Goal: Task Accomplishment & Management: Use online tool/utility

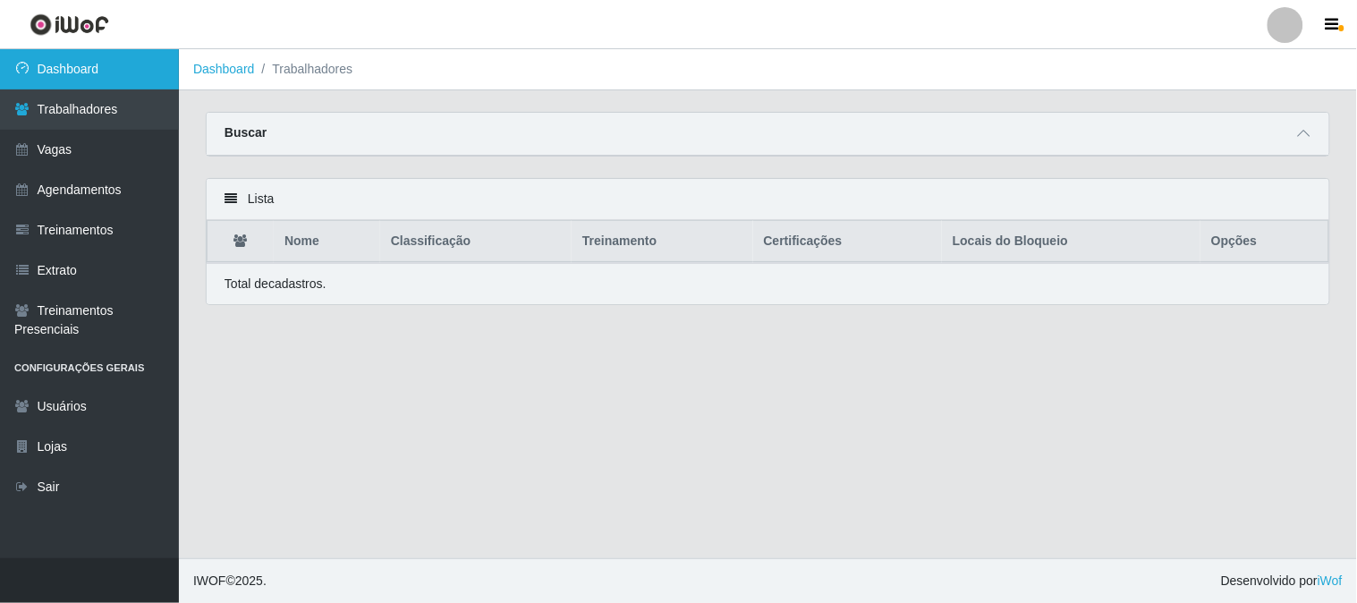
drag, startPoint x: 122, startPoint y: 58, endPoint x: 145, endPoint y: 63, distance: 23.7
click at [125, 58] on link "Dashboard" at bounding box center [89, 69] width 179 height 40
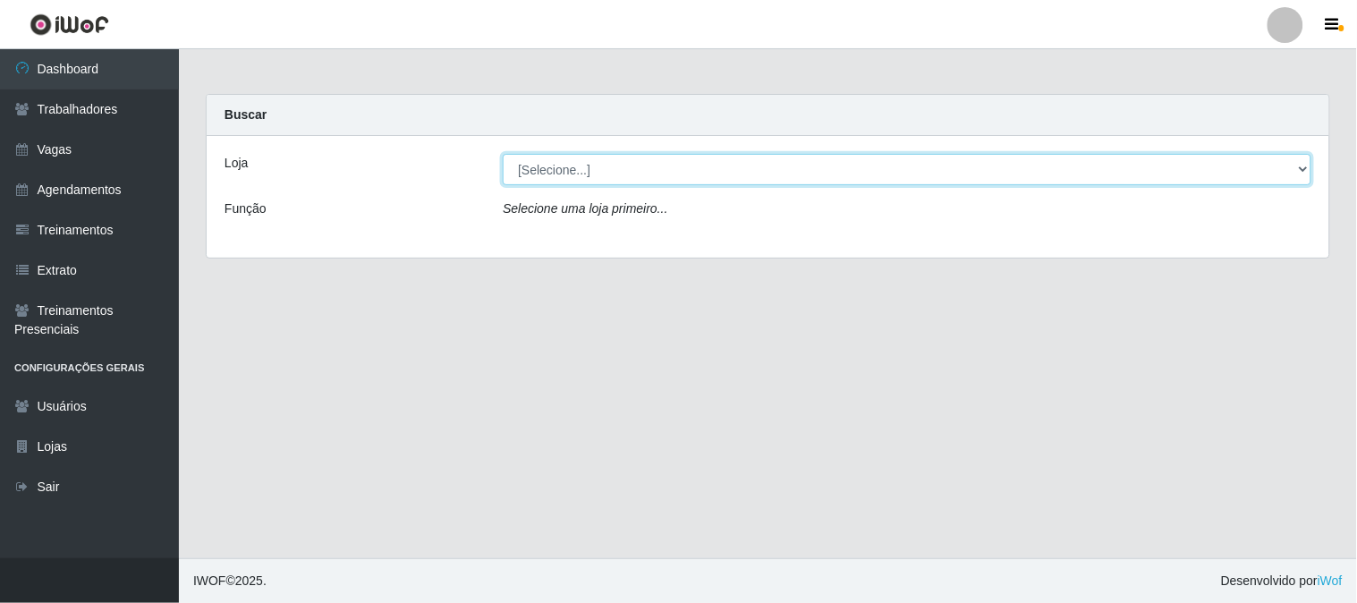
click at [638, 173] on select "[Selecione...] Sapore D'italia" at bounding box center [907, 169] width 808 height 31
select select "266"
click at [503, 154] on select "[Selecione...] Sapore D'italia" at bounding box center [907, 169] width 808 height 31
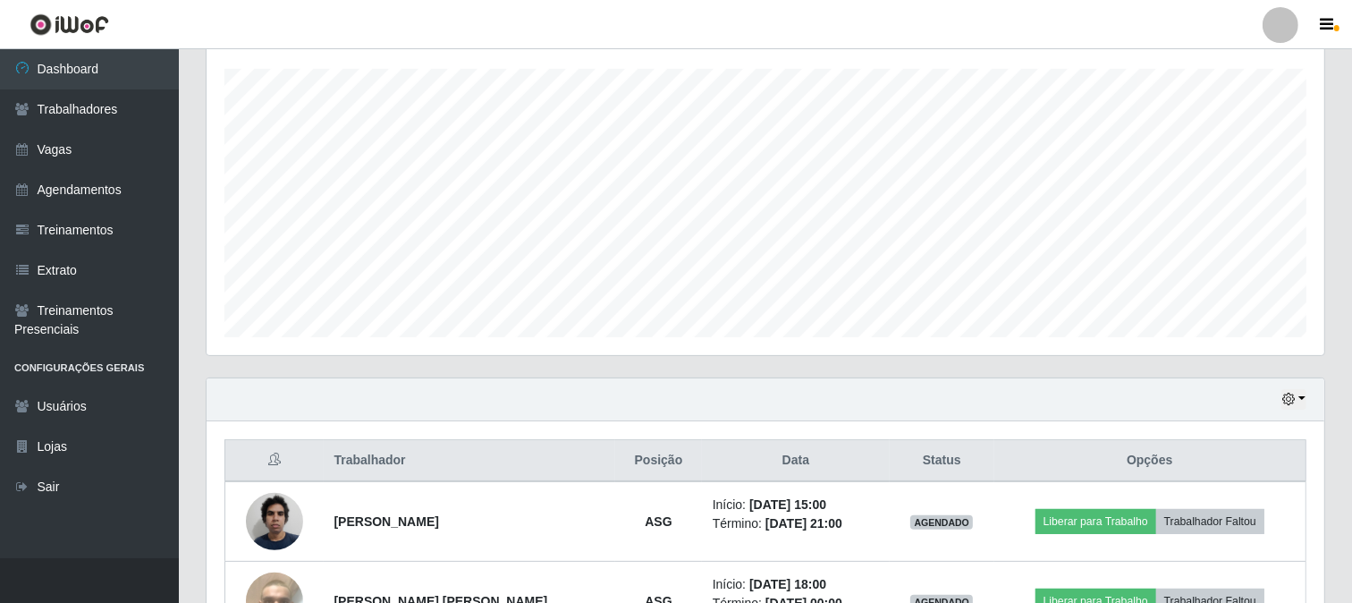
scroll to position [426, 0]
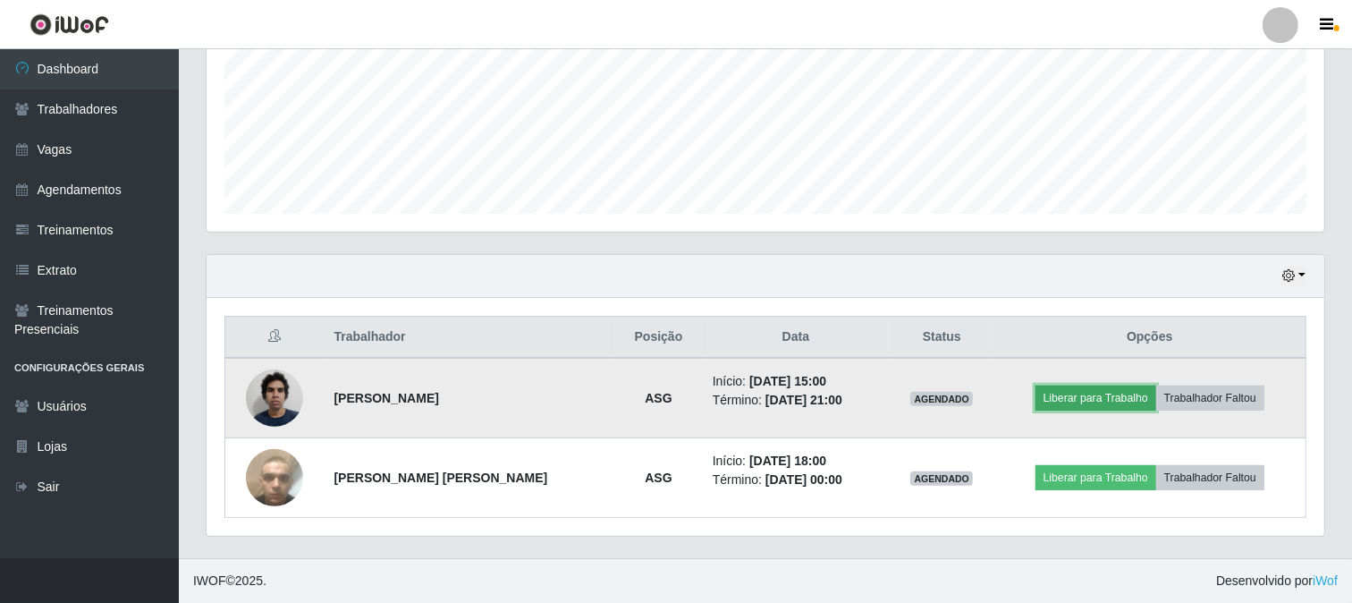
click at [1096, 399] on button "Liberar para Trabalho" at bounding box center [1096, 397] width 121 height 25
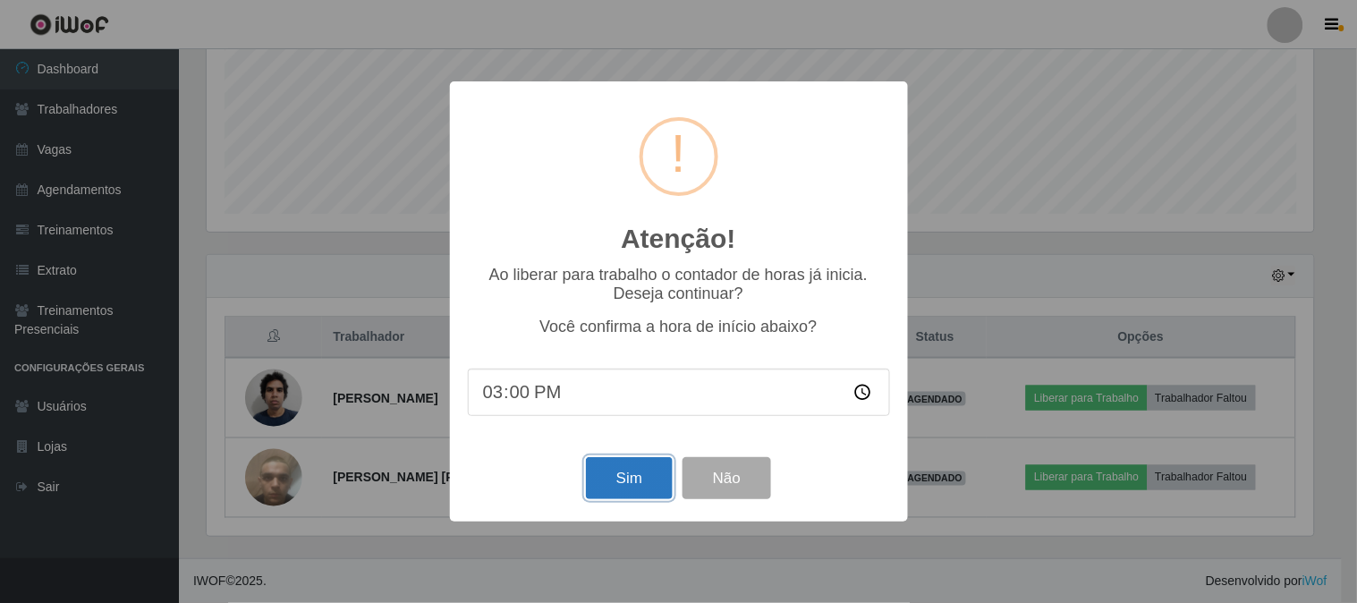
click at [613, 479] on button "Sim" at bounding box center [629, 478] width 87 height 42
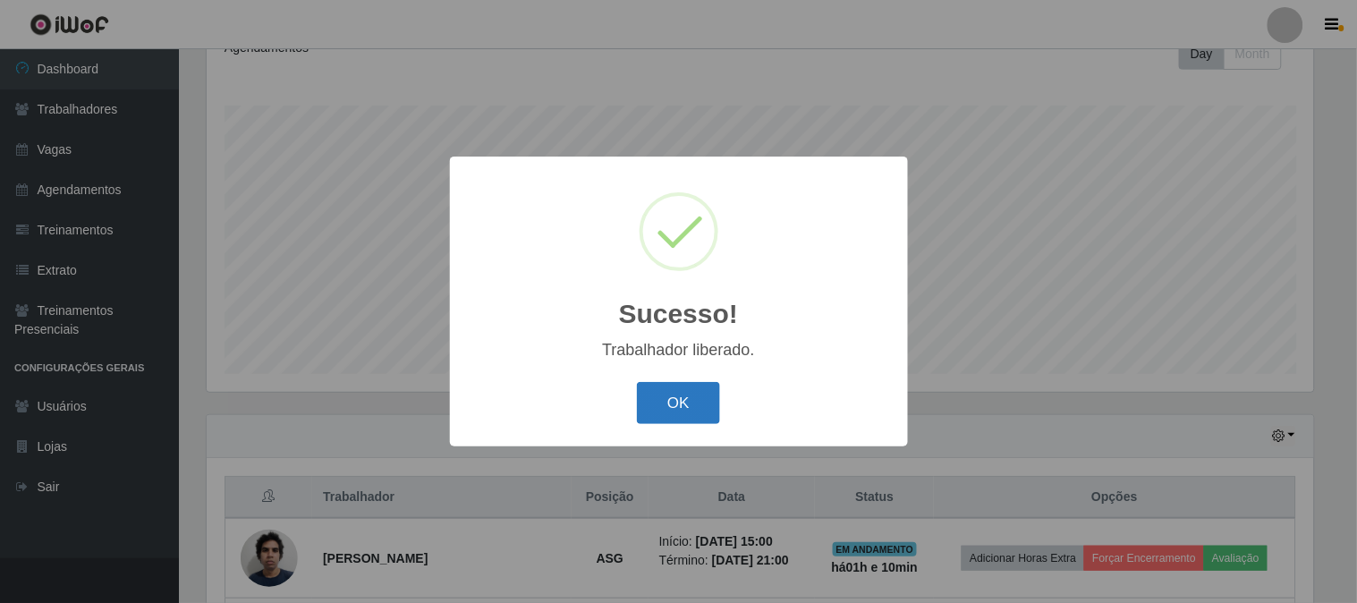
click at [685, 391] on button "OK" at bounding box center [678, 403] width 83 height 42
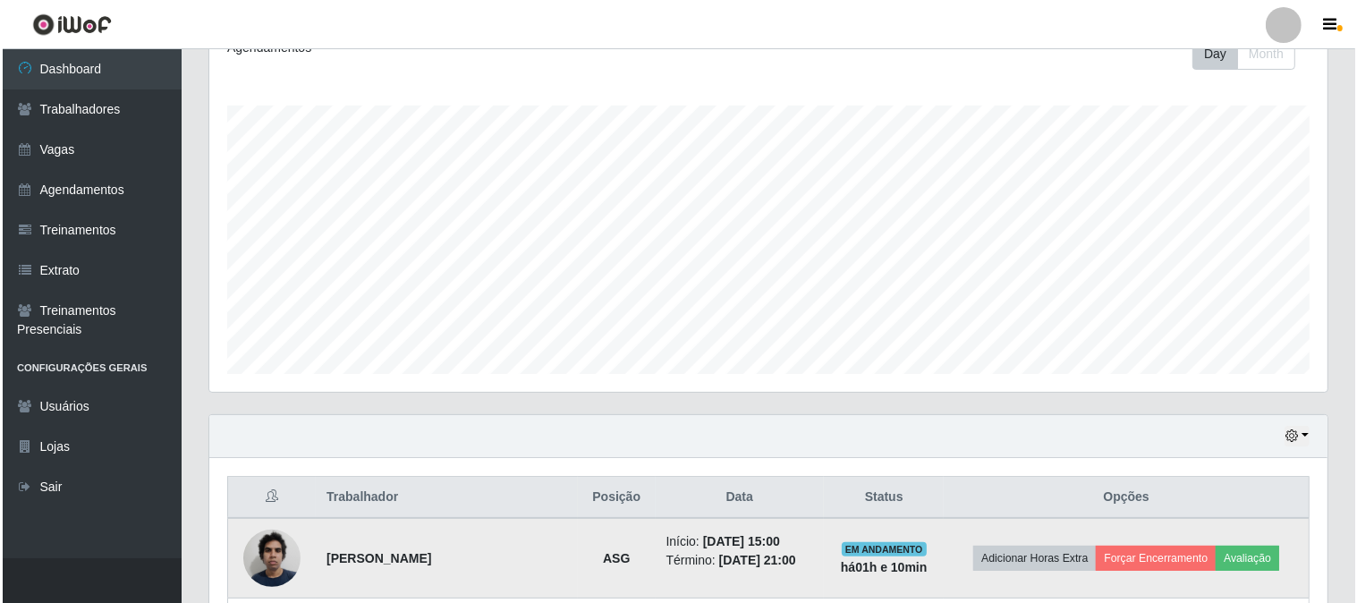
scroll to position [426, 0]
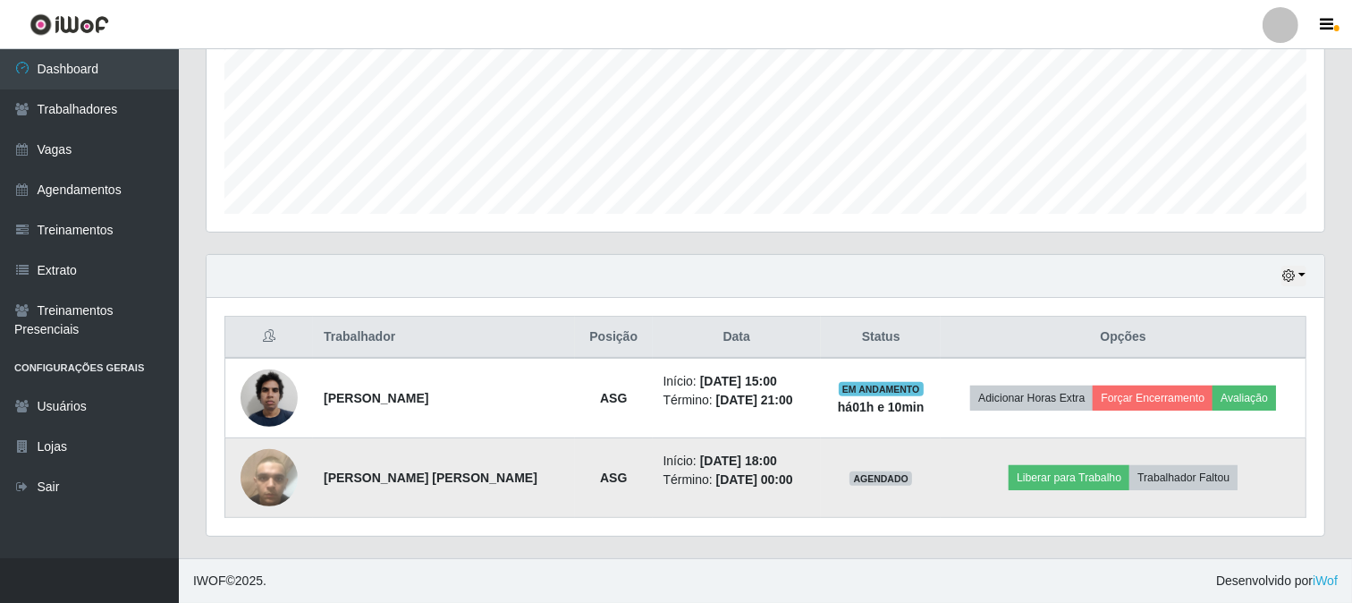
click at [268, 480] on img at bounding box center [269, 478] width 57 height 102
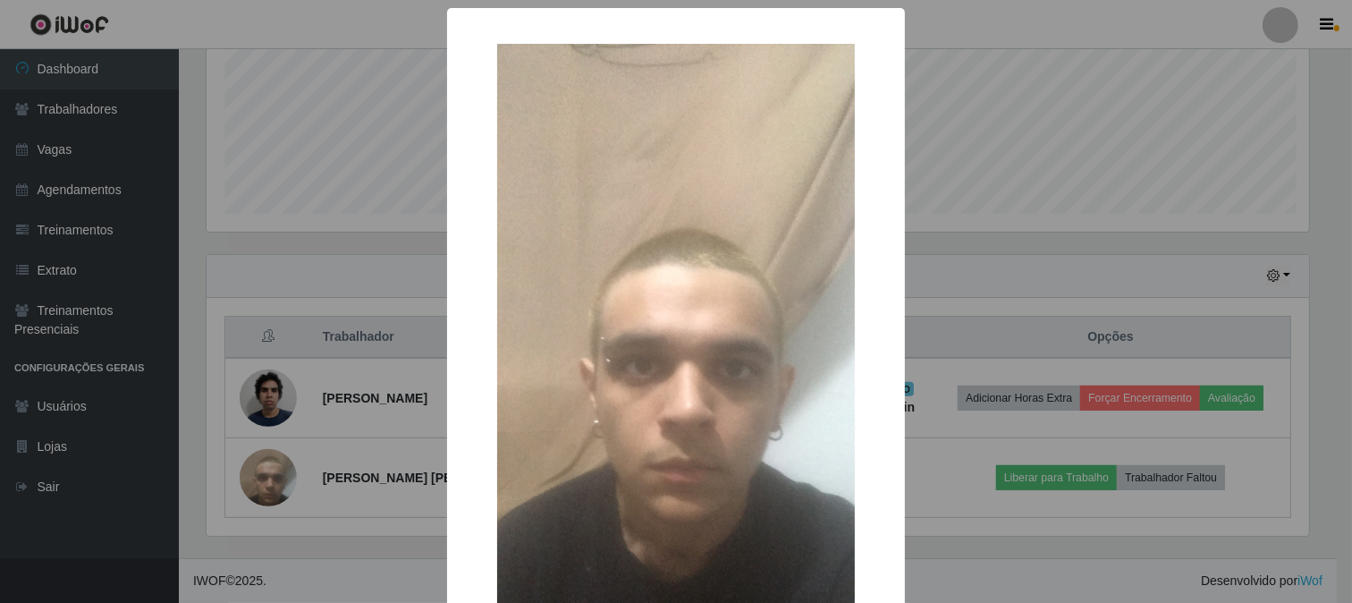
scroll to position [370, 1106]
click at [271, 478] on div "× OK Cancel" at bounding box center [678, 301] width 1357 height 603
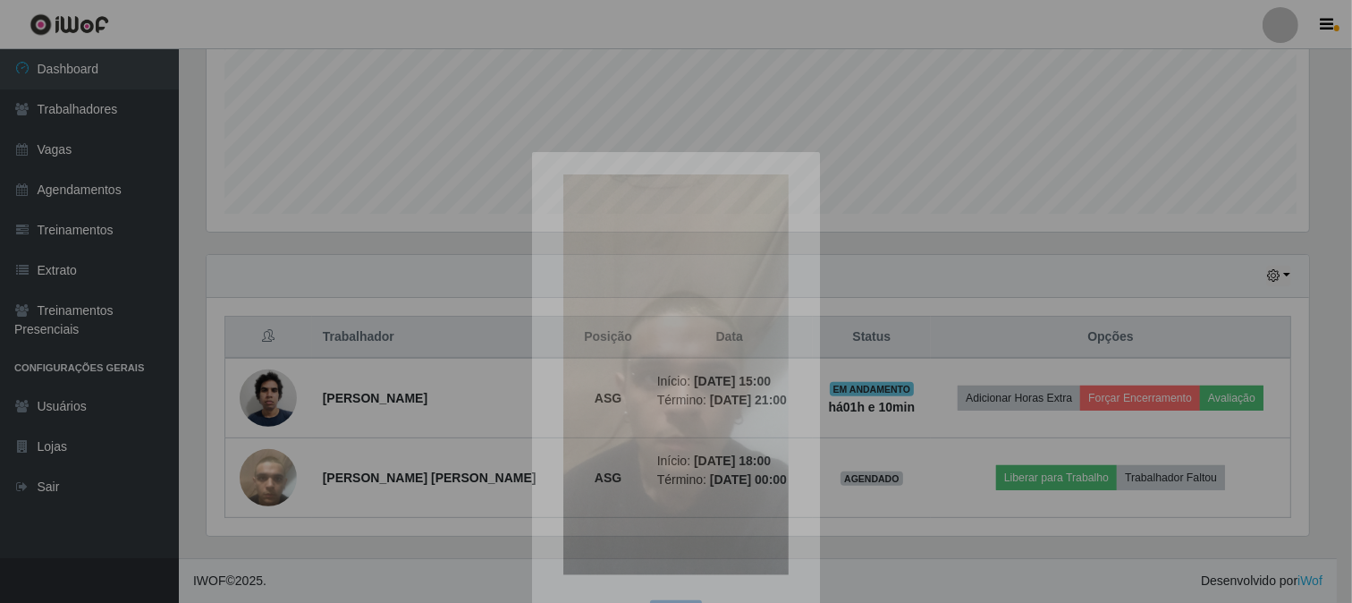
scroll to position [370, 1118]
